Goal: Complete application form

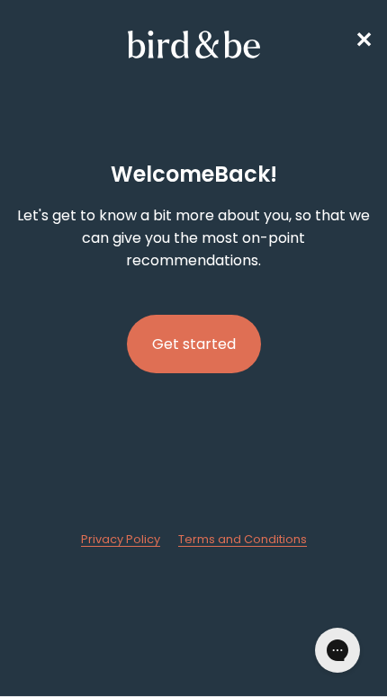
click at [360, 28] on span "✕" at bounding box center [363, 40] width 18 height 30
click at [214, 351] on button "Get started" at bounding box center [194, 344] width 134 height 58
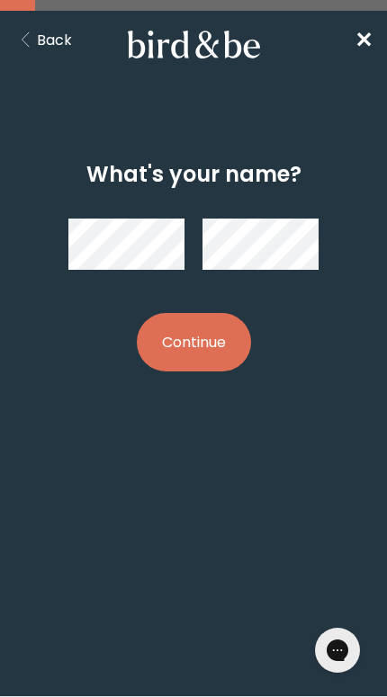
click at [214, 344] on button "Continue" at bounding box center [194, 342] width 114 height 58
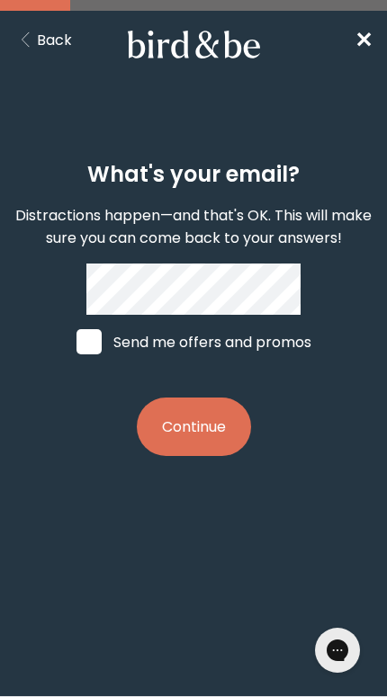
click at [83, 344] on span at bounding box center [88, 341] width 25 height 25
click at [76, 342] on input "Send me offers and promos" at bounding box center [76, 342] width 1 height 1
checkbox input "true"
click at [219, 421] on button "Continue" at bounding box center [194, 426] width 114 height 58
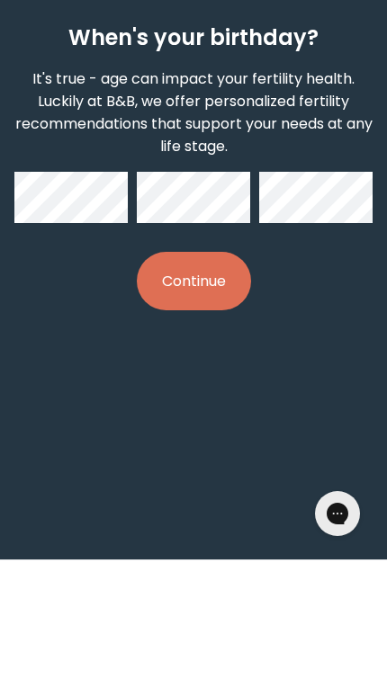
click at [184, 388] on button "Continue" at bounding box center [194, 417] width 114 height 58
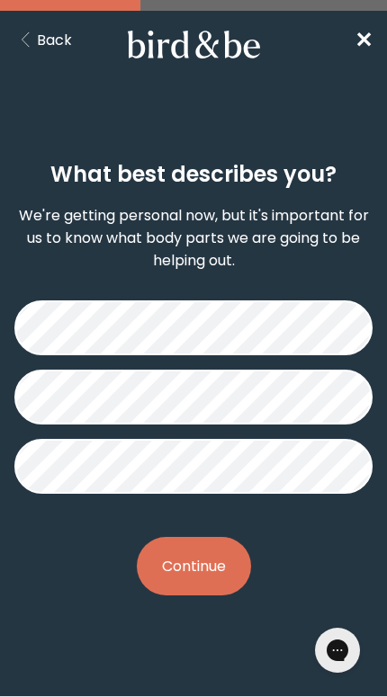
click at [208, 564] on button "Continue" at bounding box center [194, 566] width 114 height 58
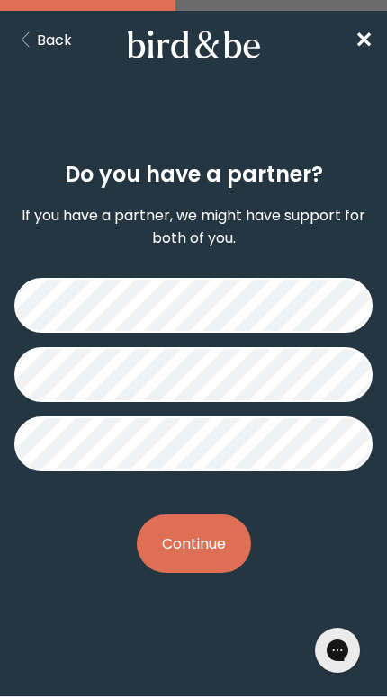
click at [214, 548] on button "Continue" at bounding box center [194, 543] width 114 height 58
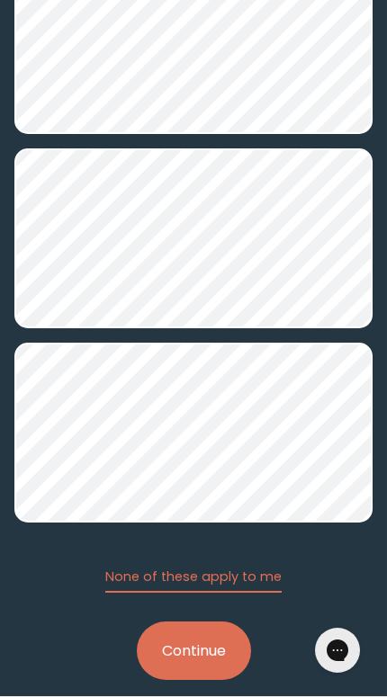
scroll to position [921, 0]
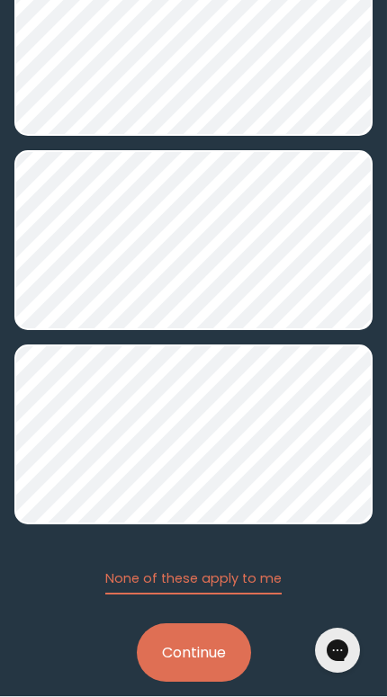
click at [203, 662] on button "Continue" at bounding box center [194, 652] width 114 height 58
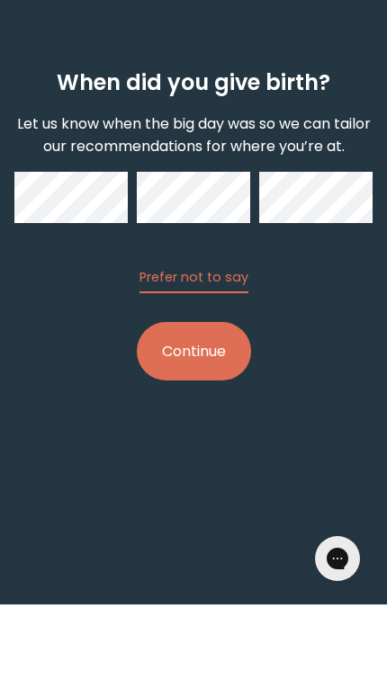
click at [165, 413] on button "Continue" at bounding box center [194, 442] width 114 height 58
click at [345, 340] on div "When did you give birth? Let us know when the big day was so we can tailor our …" at bounding box center [193, 321] width 358 height 360
click at [163, 413] on button "Continue" at bounding box center [194, 442] width 114 height 58
click at [160, 413] on button "Continue" at bounding box center [194, 442] width 114 height 58
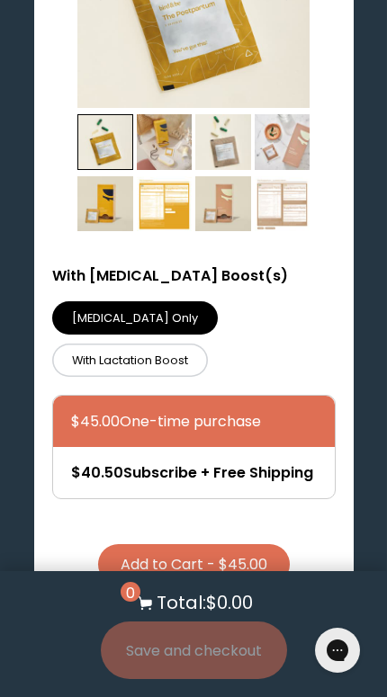
scroll to position [1222, 0]
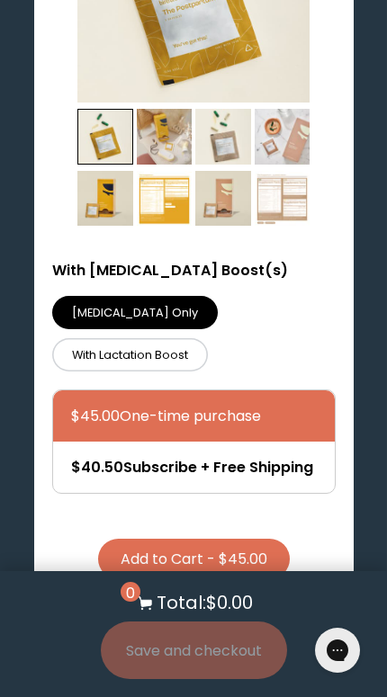
click at [68, 368] on label "With Lactation Boost" at bounding box center [130, 354] width 156 height 33
click at [0, 0] on input "With Lactation Boost" at bounding box center [0, 0] width 0 height 0
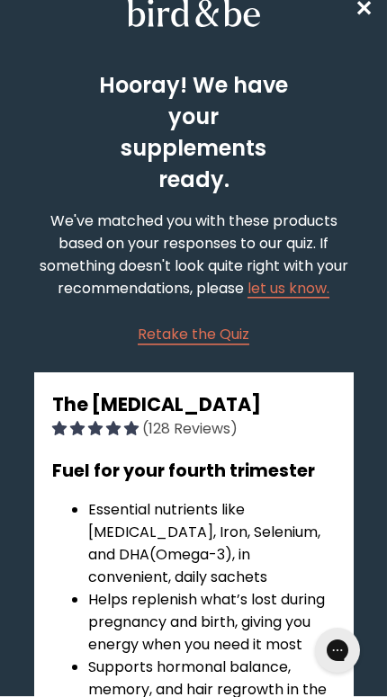
scroll to position [0, 0]
